Goal: Check status

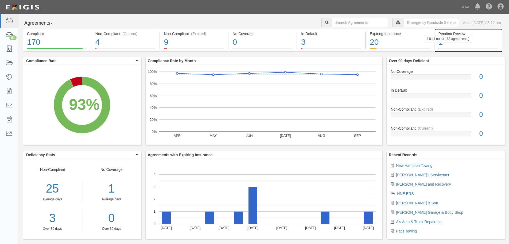
click at [435, 44] on div "Pending Review 1 1% (1 out of 183 agreements)" at bounding box center [469, 40] width 68 height 23
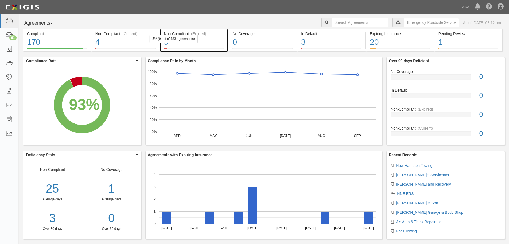
click at [174, 50] on div "Non-Compliant (Expired) 9 5% (9 out of 183 agreements)" at bounding box center [194, 40] width 68 height 23
